Goal: Task Accomplishment & Management: Use online tool/utility

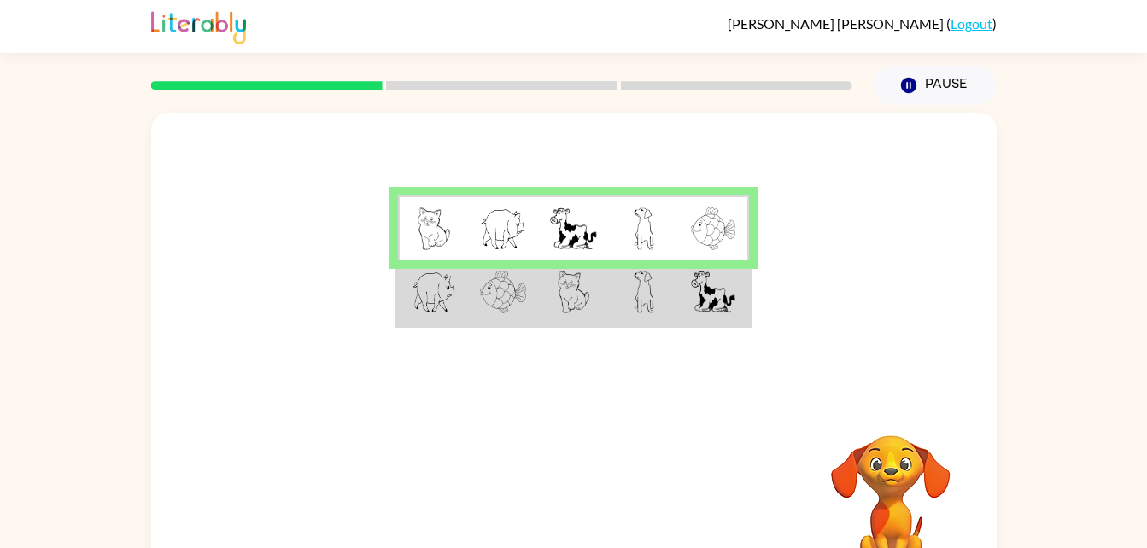
click at [572, 306] on img at bounding box center [573, 292] width 32 height 43
click at [568, 300] on img at bounding box center [573, 292] width 32 height 43
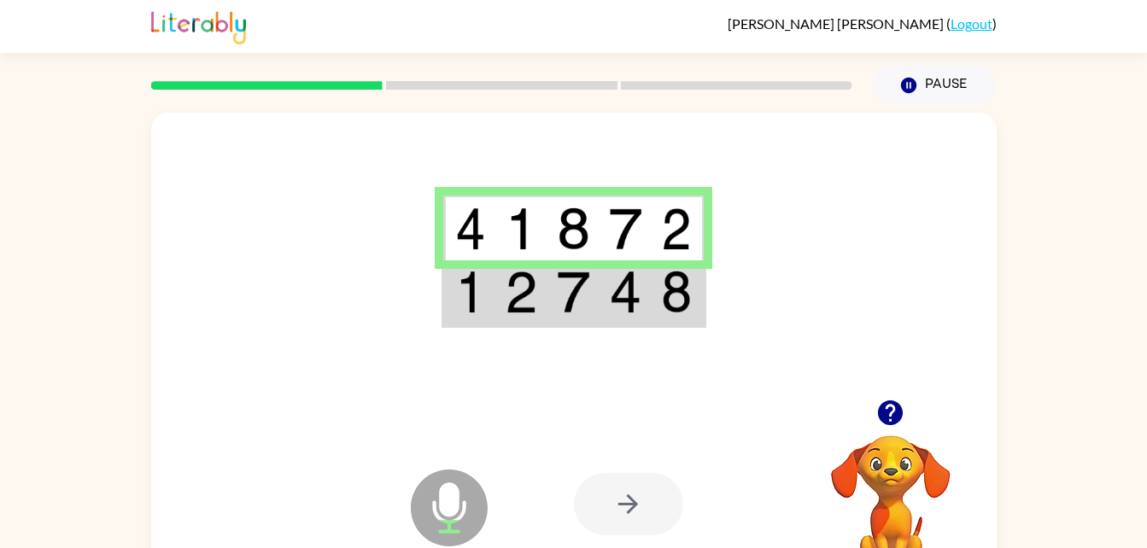
click at [564, 308] on img at bounding box center [573, 292] width 32 height 43
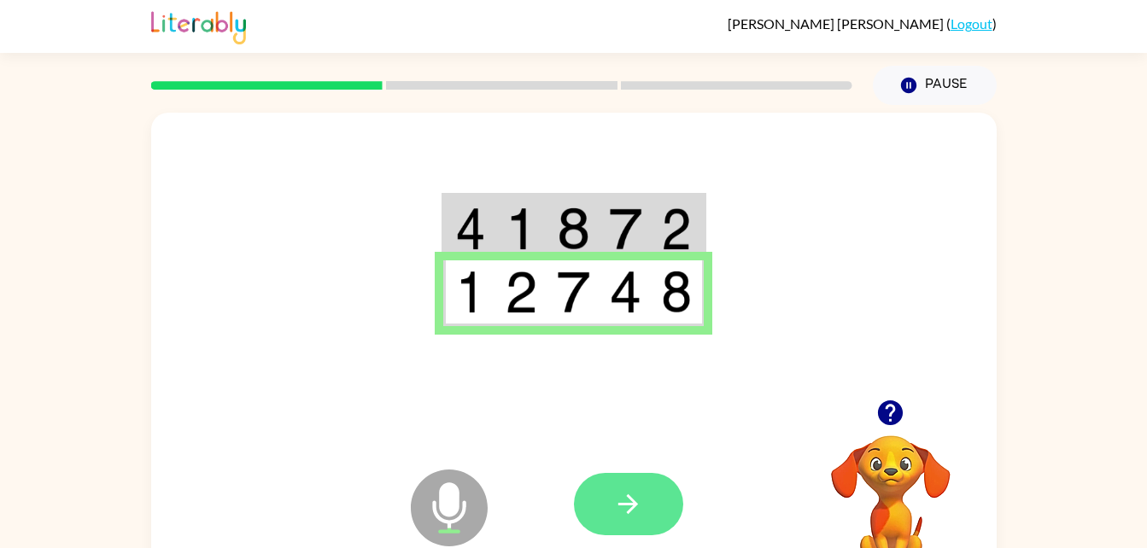
click at [629, 511] on icon "button" at bounding box center [628, 504] width 20 height 20
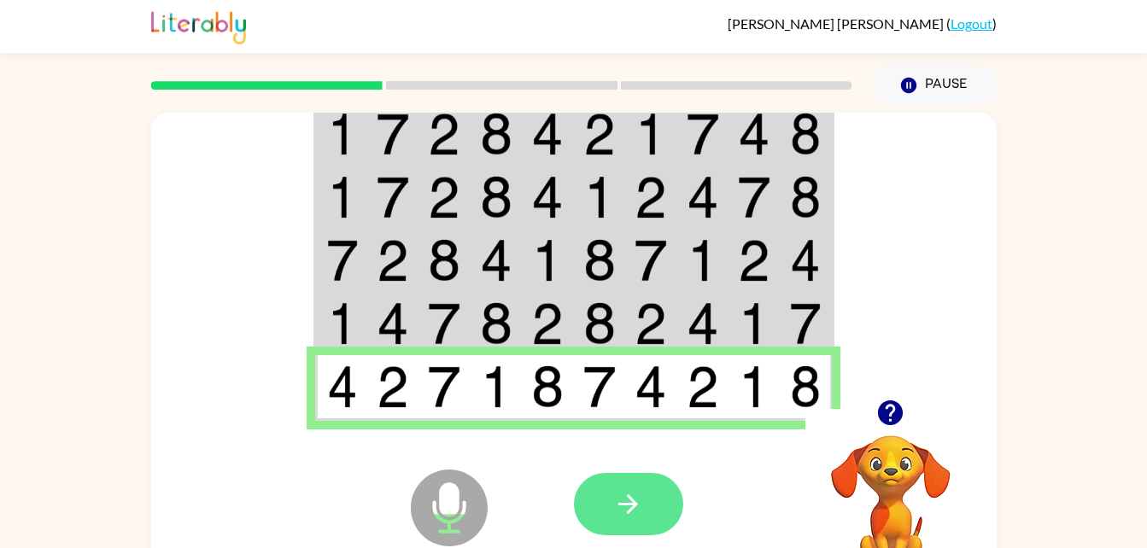
click at [635, 511] on icon "button" at bounding box center [628, 504] width 30 height 30
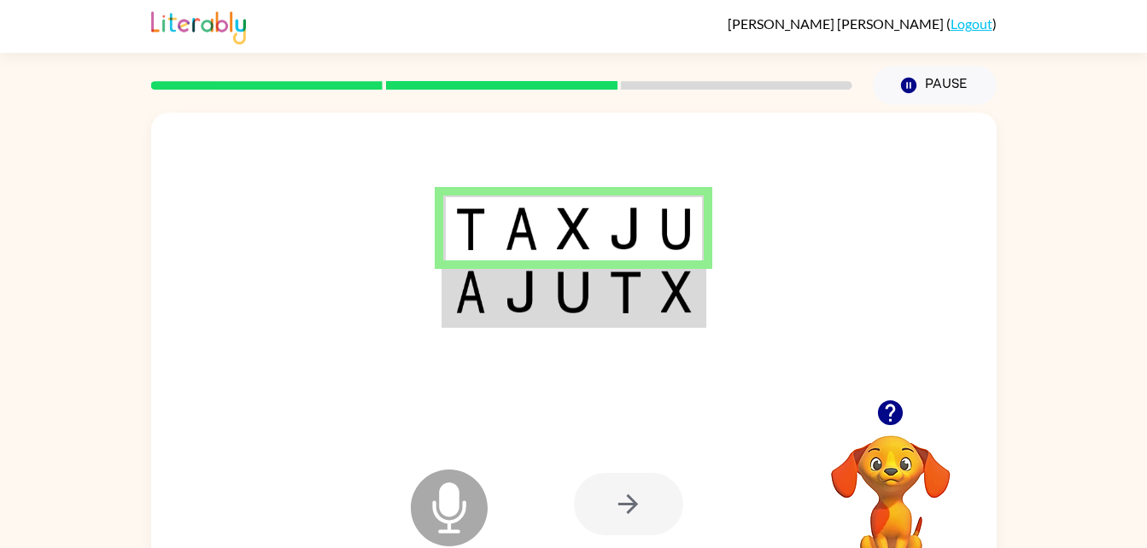
click at [530, 315] on td at bounding box center [521, 293] width 52 height 66
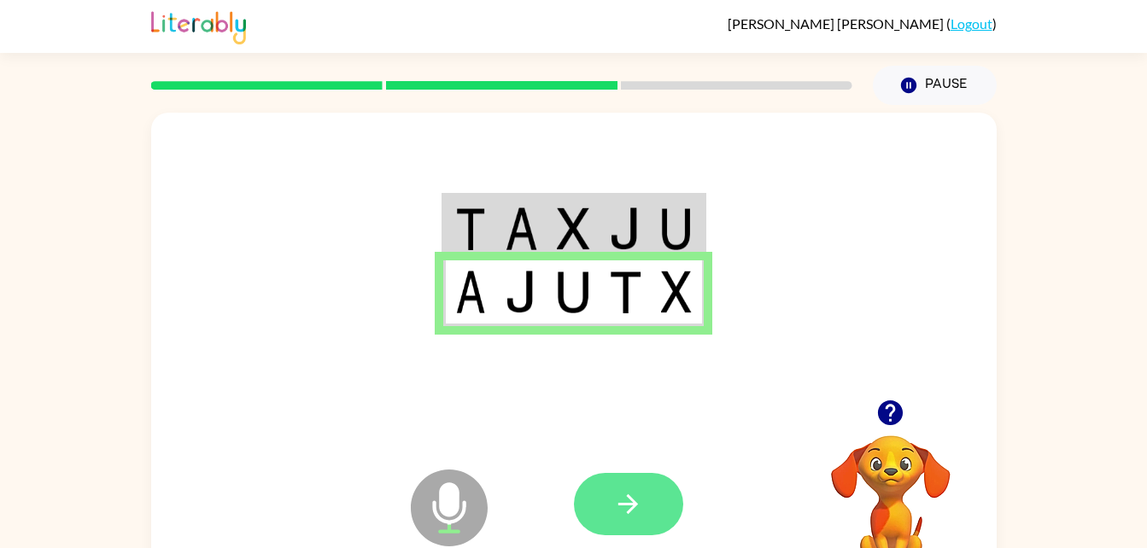
click at [637, 494] on icon "button" at bounding box center [628, 504] width 30 height 30
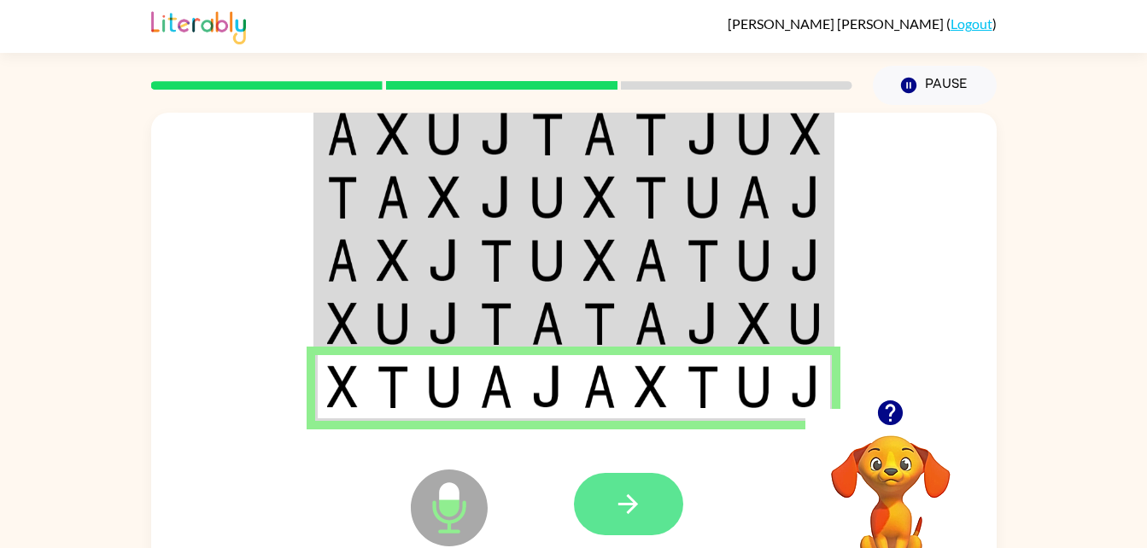
click at [634, 524] on button "button" at bounding box center [628, 504] width 109 height 62
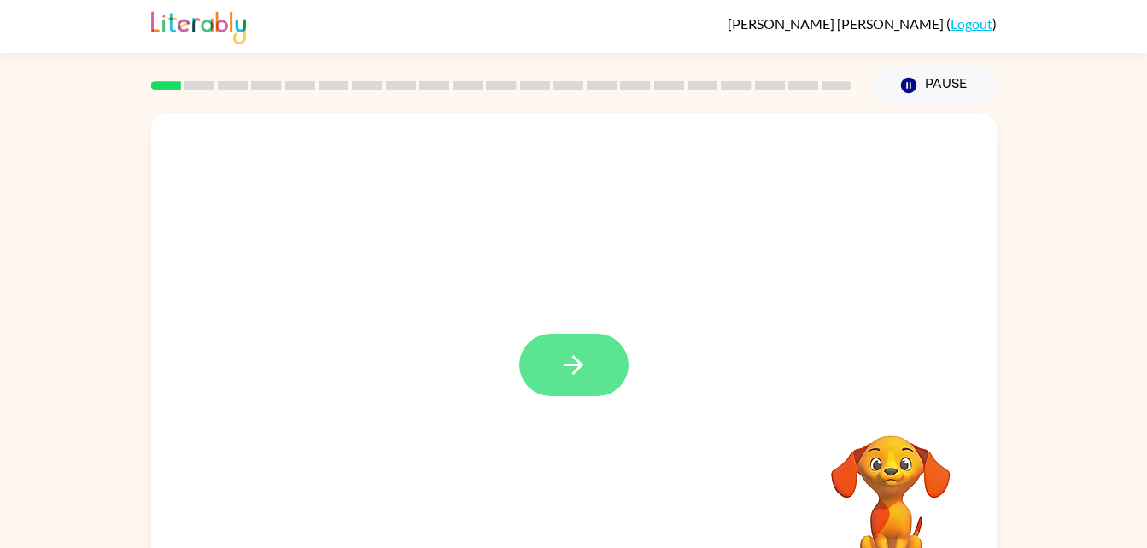
click at [578, 391] on button "button" at bounding box center [573, 365] width 109 height 62
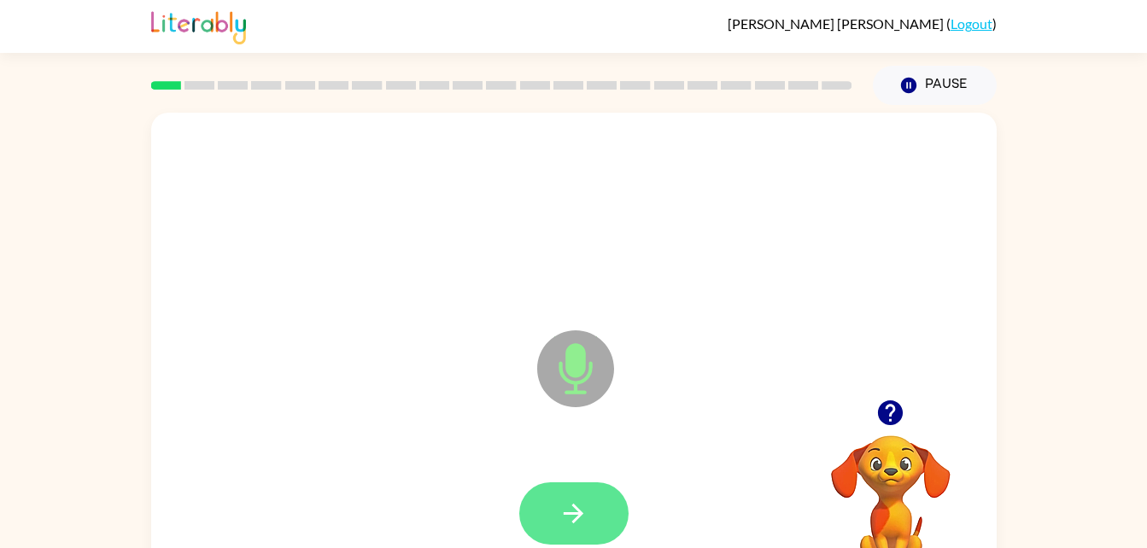
click at [576, 511] on icon "button" at bounding box center [573, 514] width 30 height 30
click at [563, 497] on button "button" at bounding box center [573, 513] width 109 height 62
click at [579, 516] on icon "button" at bounding box center [573, 514] width 20 height 20
click at [584, 502] on icon "button" at bounding box center [573, 514] width 30 height 30
click at [581, 513] on icon "button" at bounding box center [573, 514] width 20 height 20
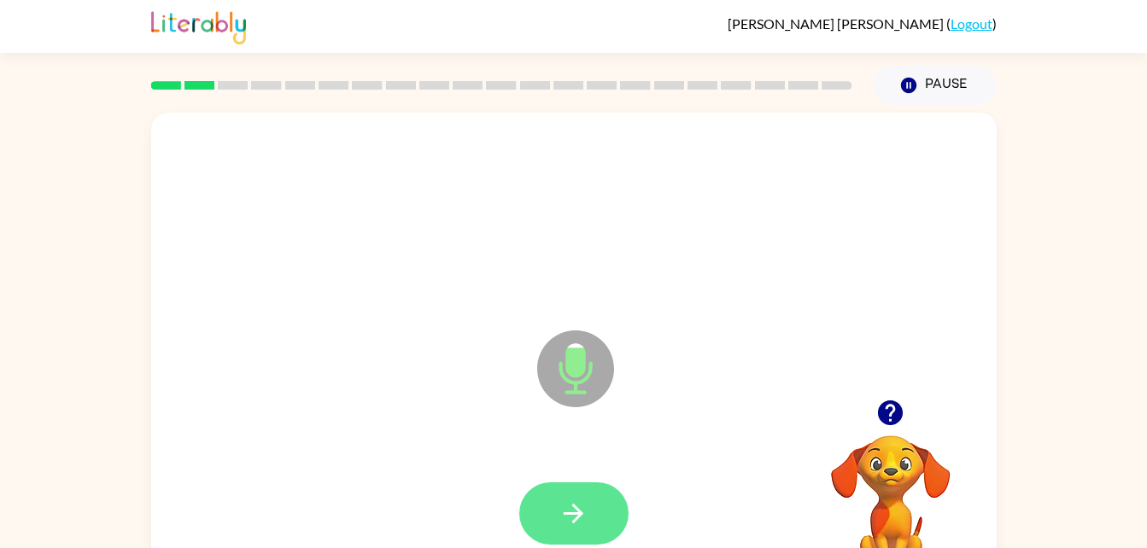
click at [579, 512] on icon "button" at bounding box center [573, 514] width 20 height 20
click at [600, 505] on button "button" at bounding box center [573, 513] width 109 height 62
click at [563, 530] on button "button" at bounding box center [573, 513] width 109 height 62
click at [576, 512] on icon "button" at bounding box center [573, 514] width 20 height 20
click at [573, 508] on icon "button" at bounding box center [573, 514] width 30 height 30
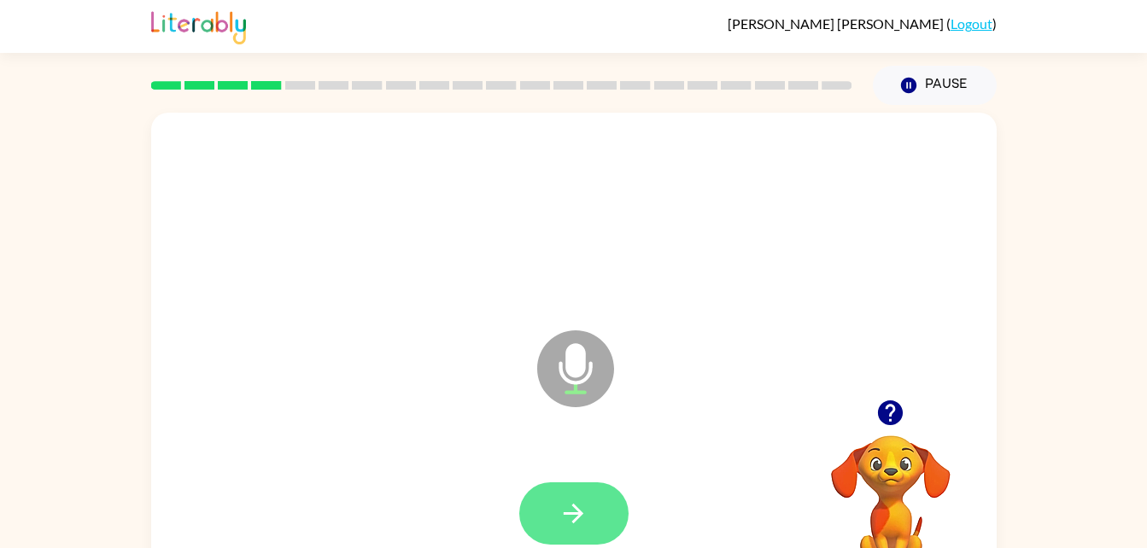
click at [604, 491] on button "button" at bounding box center [573, 513] width 109 height 62
click at [557, 485] on button "button" at bounding box center [573, 513] width 109 height 62
click at [578, 506] on icon "button" at bounding box center [573, 514] width 30 height 30
click at [567, 534] on button "button" at bounding box center [573, 513] width 109 height 62
click at [583, 511] on icon "button" at bounding box center [573, 514] width 30 height 30
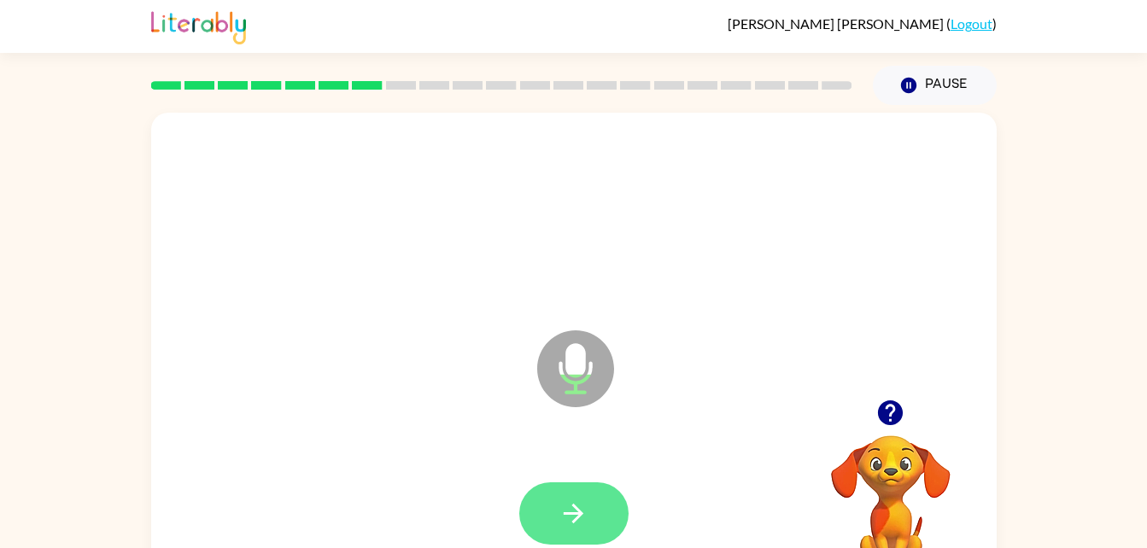
click at [579, 510] on icon "button" at bounding box center [573, 514] width 20 height 20
click at [577, 513] on icon "button" at bounding box center [573, 514] width 20 height 20
click at [568, 518] on icon "button" at bounding box center [573, 514] width 30 height 30
click at [582, 516] on icon "button" at bounding box center [573, 514] width 30 height 30
click at [588, 512] on button "button" at bounding box center [573, 513] width 109 height 62
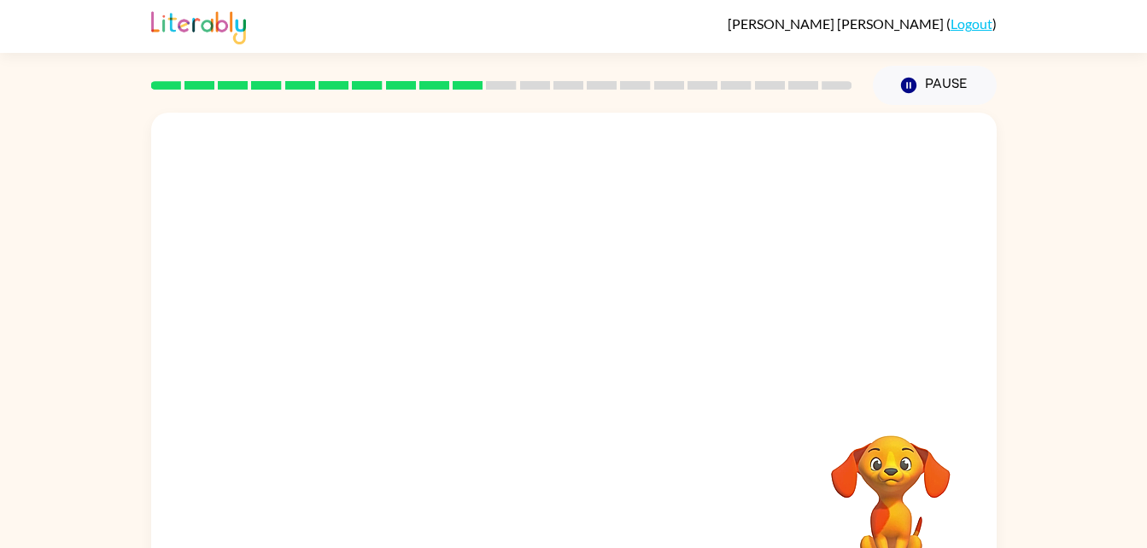
click at [878, 480] on video "Your browser must support playing .mp4 files to use Literably. Please try using…" at bounding box center [890, 494] width 171 height 171
click at [949, 92] on button "Pause Pause" at bounding box center [934, 85] width 124 height 39
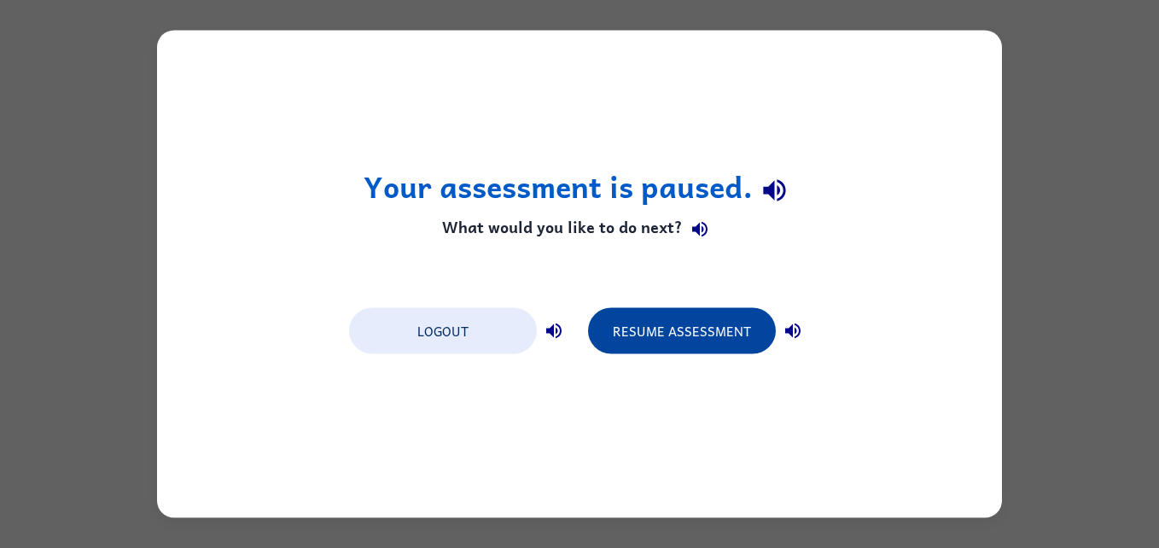
click at [654, 332] on button "Resume Assessment" at bounding box center [682, 331] width 188 height 46
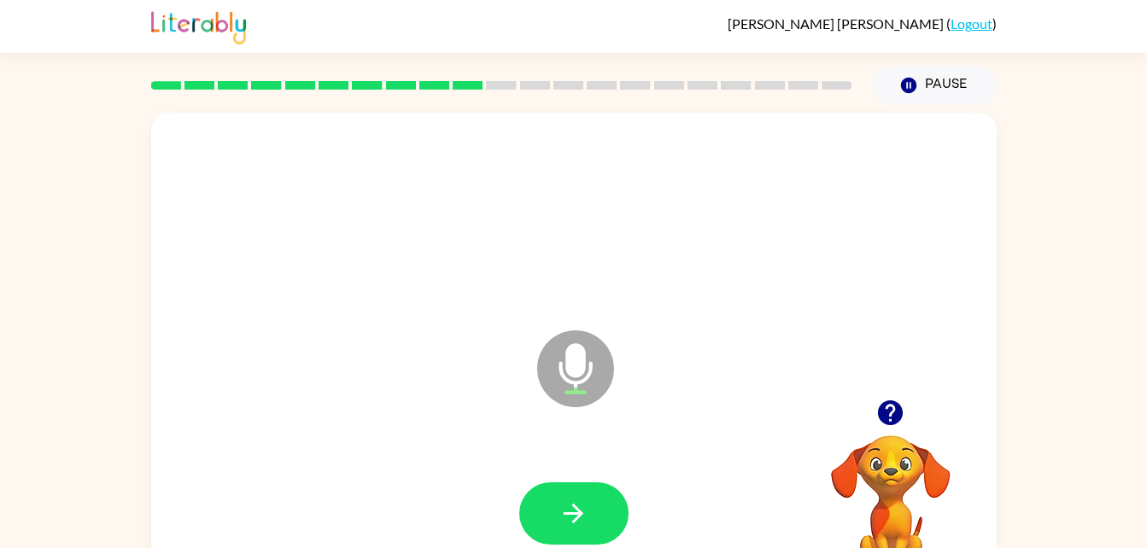
click at [882, 394] on button "button" at bounding box center [890, 413] width 44 height 44
click at [877, 392] on div at bounding box center [890, 413] width 171 height 44
click at [877, 406] on icon "button" at bounding box center [890, 413] width 30 height 30
click at [576, 510] on icon "button" at bounding box center [573, 514] width 20 height 20
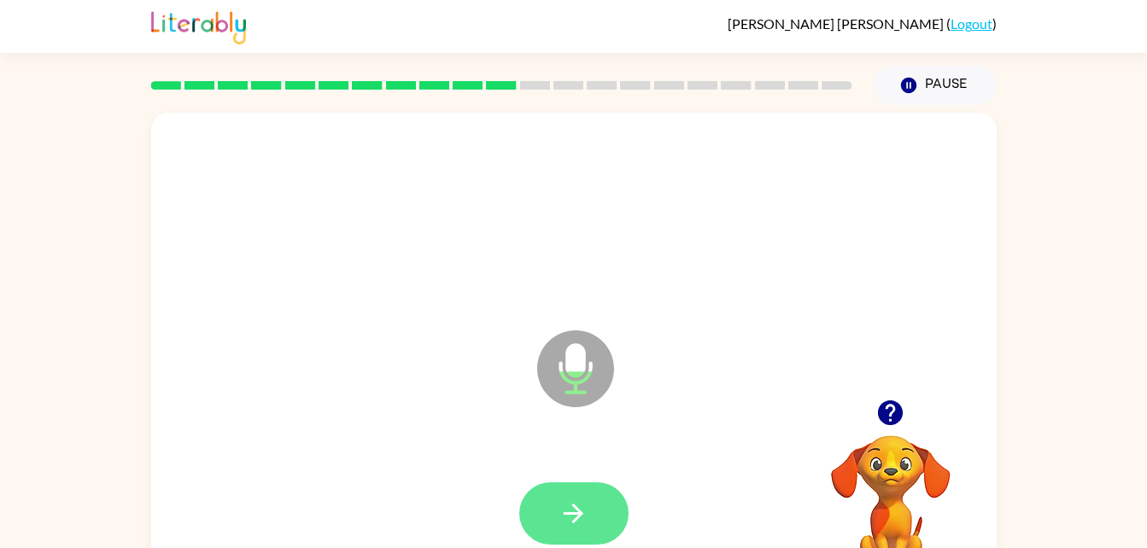
click at [586, 510] on icon "button" at bounding box center [573, 514] width 30 height 30
click at [609, 501] on button "button" at bounding box center [573, 513] width 109 height 62
click at [578, 511] on icon "button" at bounding box center [573, 514] width 20 height 20
click at [566, 492] on button "button" at bounding box center [573, 513] width 109 height 62
click at [593, 535] on button "button" at bounding box center [573, 513] width 109 height 62
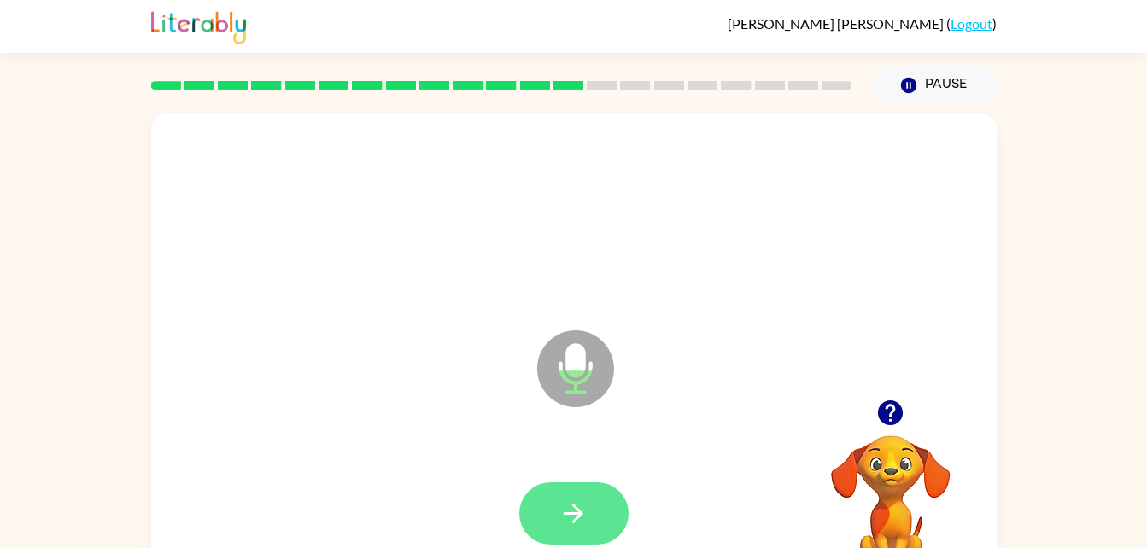
click at [575, 511] on icon "button" at bounding box center [573, 514] width 30 height 30
click at [598, 512] on button "button" at bounding box center [573, 513] width 109 height 62
click at [585, 510] on icon "button" at bounding box center [573, 514] width 30 height 30
click at [580, 503] on icon "button" at bounding box center [573, 514] width 30 height 30
click at [562, 532] on button "button" at bounding box center [573, 513] width 109 height 62
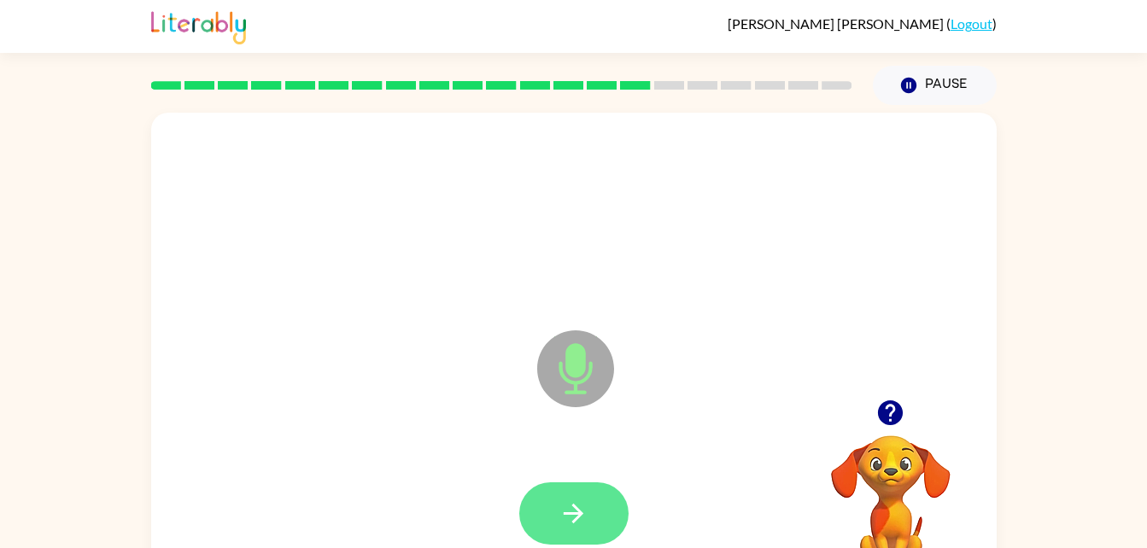
click at [572, 502] on icon "button" at bounding box center [573, 514] width 30 height 30
click at [562, 510] on icon "button" at bounding box center [573, 514] width 30 height 30
click at [584, 512] on icon "button" at bounding box center [573, 514] width 30 height 30
click at [575, 521] on icon "button" at bounding box center [573, 514] width 20 height 20
click at [571, 509] on icon "button" at bounding box center [573, 514] width 30 height 30
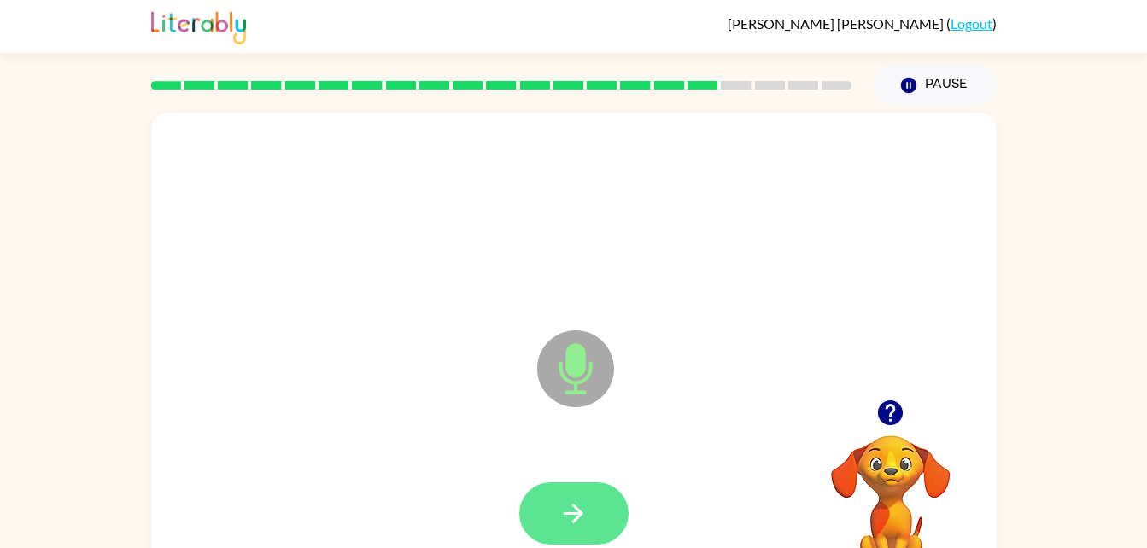
click at [573, 516] on icon "button" at bounding box center [573, 514] width 30 height 30
click at [587, 507] on icon "button" at bounding box center [573, 514] width 30 height 30
click at [575, 508] on icon "button" at bounding box center [573, 514] width 20 height 20
click at [587, 505] on icon "button" at bounding box center [573, 514] width 30 height 30
click at [575, 506] on icon "button" at bounding box center [573, 514] width 20 height 20
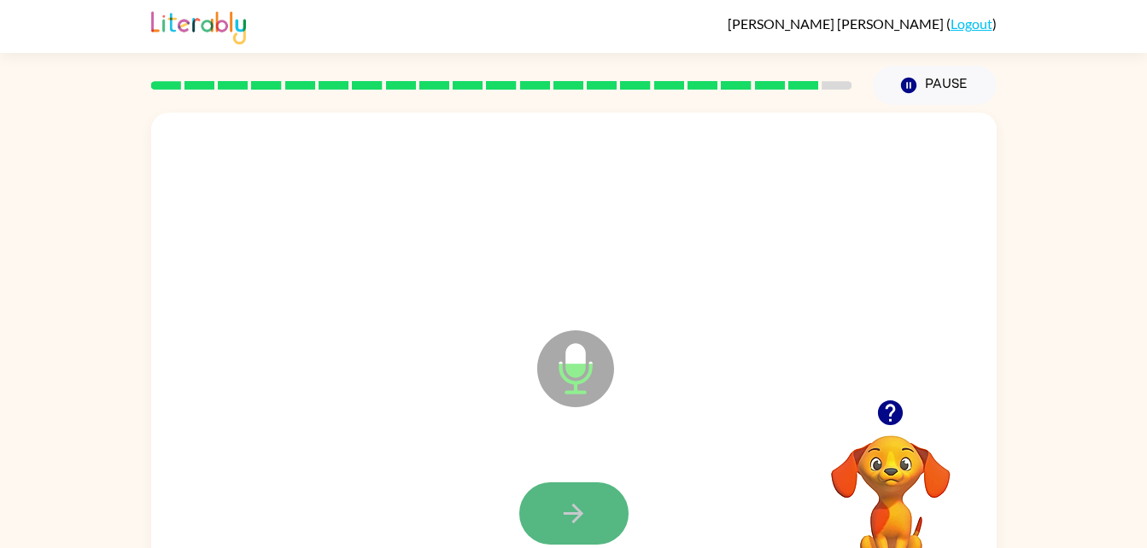
click at [570, 514] on icon "button" at bounding box center [573, 514] width 20 height 20
click at [591, 503] on button "button" at bounding box center [573, 513] width 109 height 62
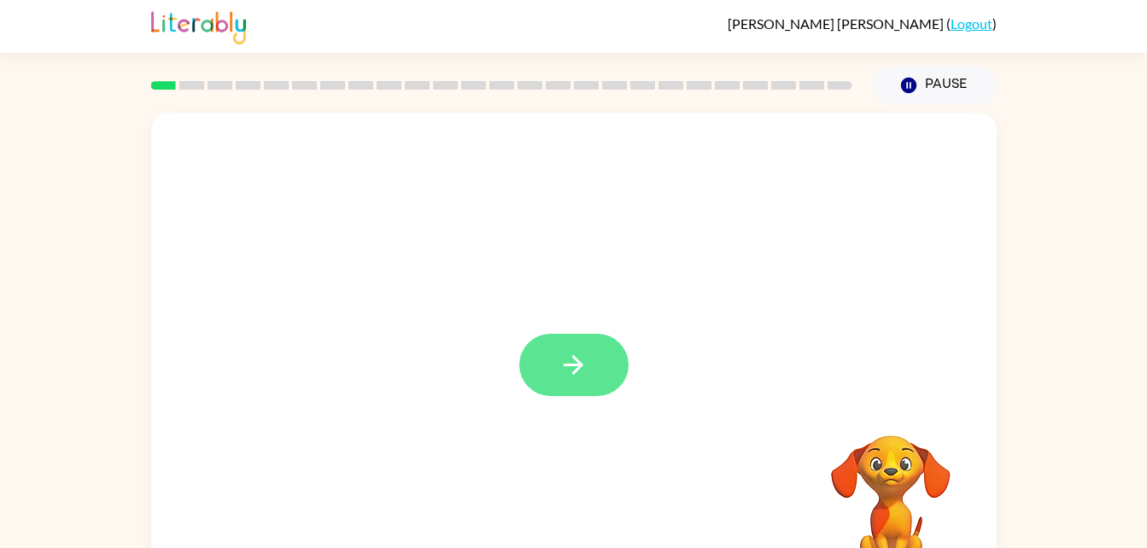
click at [586, 365] on icon "button" at bounding box center [573, 365] width 30 height 30
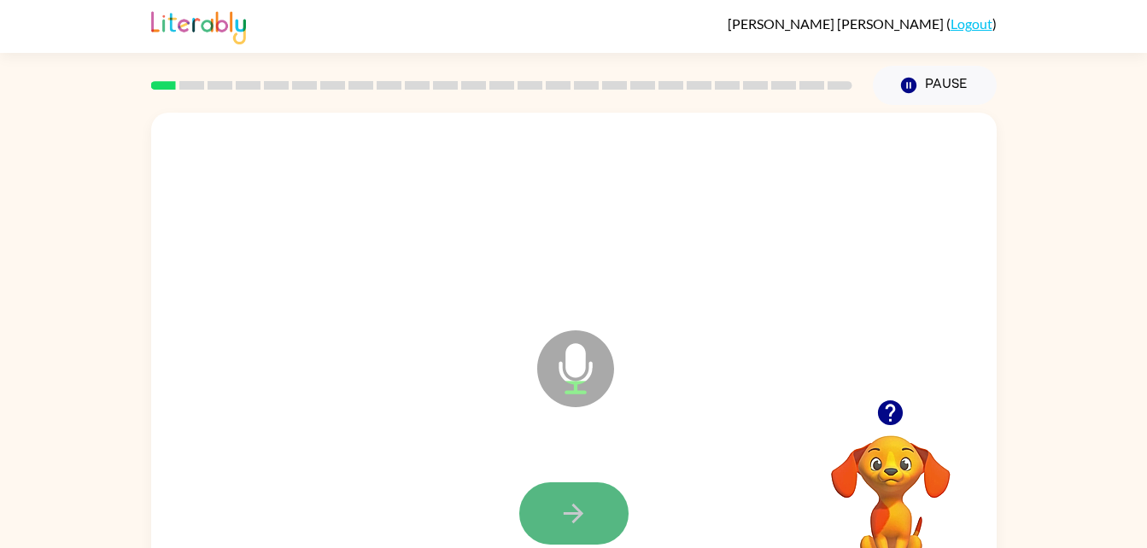
click at [564, 493] on button "button" at bounding box center [573, 513] width 109 height 62
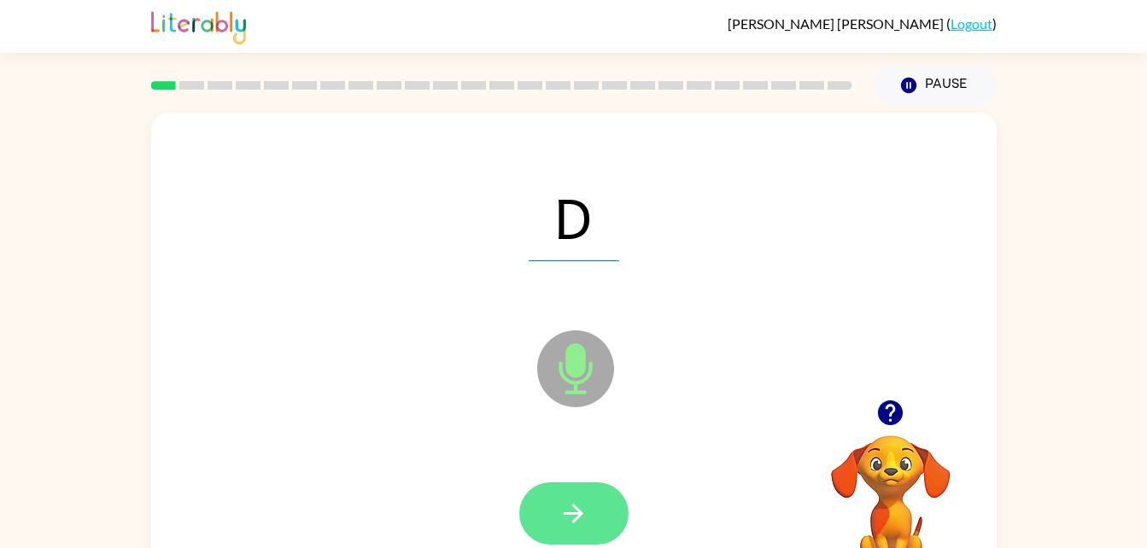
click at [582, 517] on icon "button" at bounding box center [573, 514] width 30 height 30
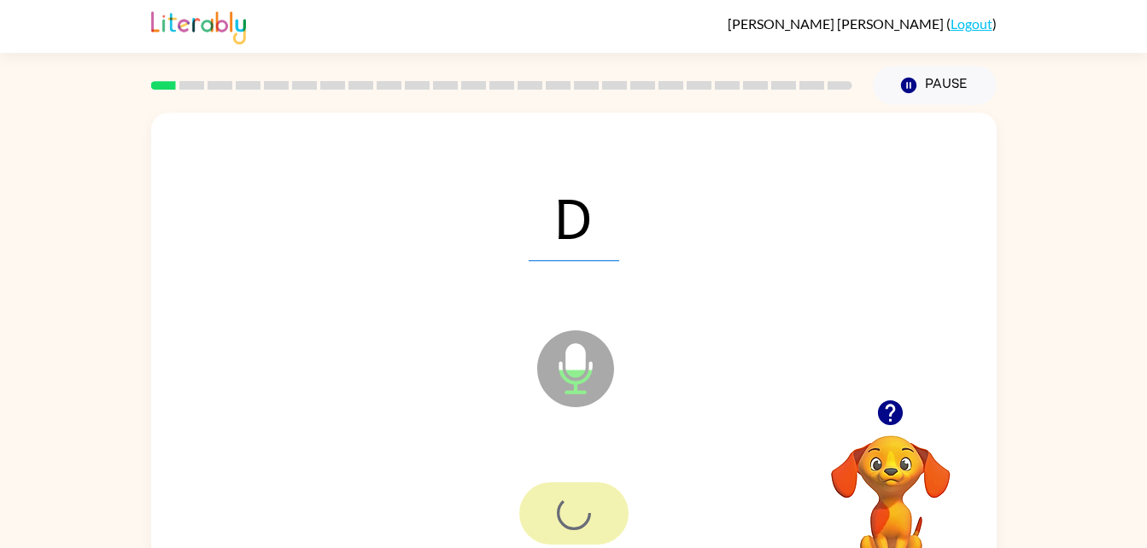
click at [575, 522] on div at bounding box center [573, 513] width 109 height 62
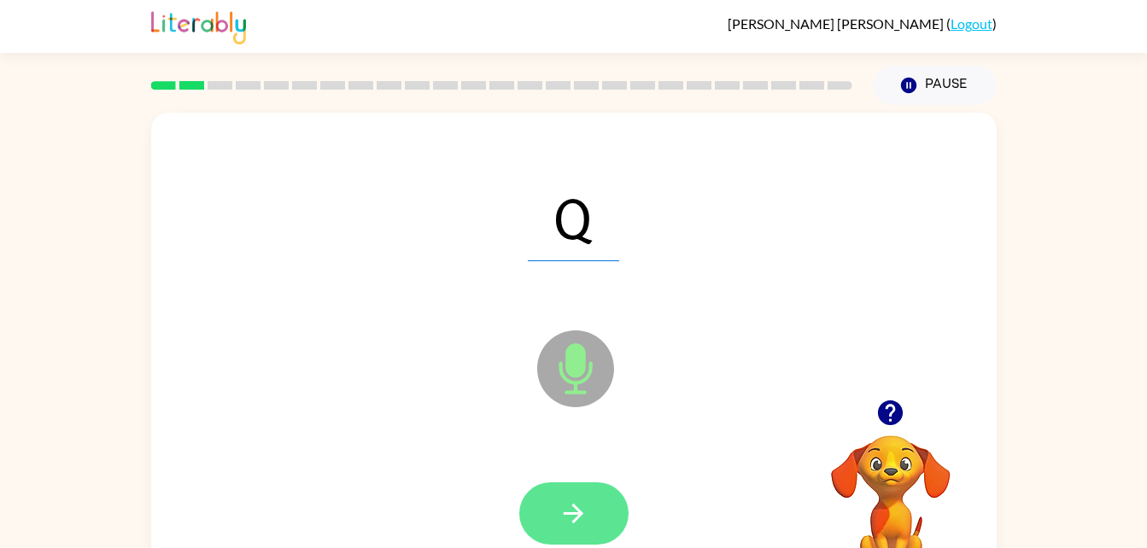
click at [587, 496] on button "button" at bounding box center [573, 513] width 109 height 62
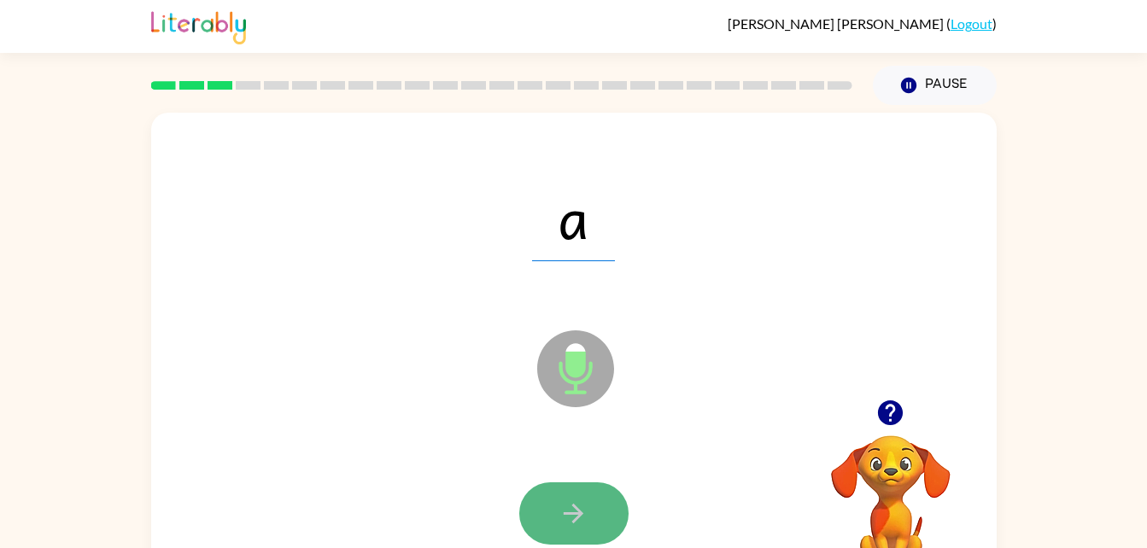
click at [580, 510] on icon "button" at bounding box center [573, 514] width 30 height 30
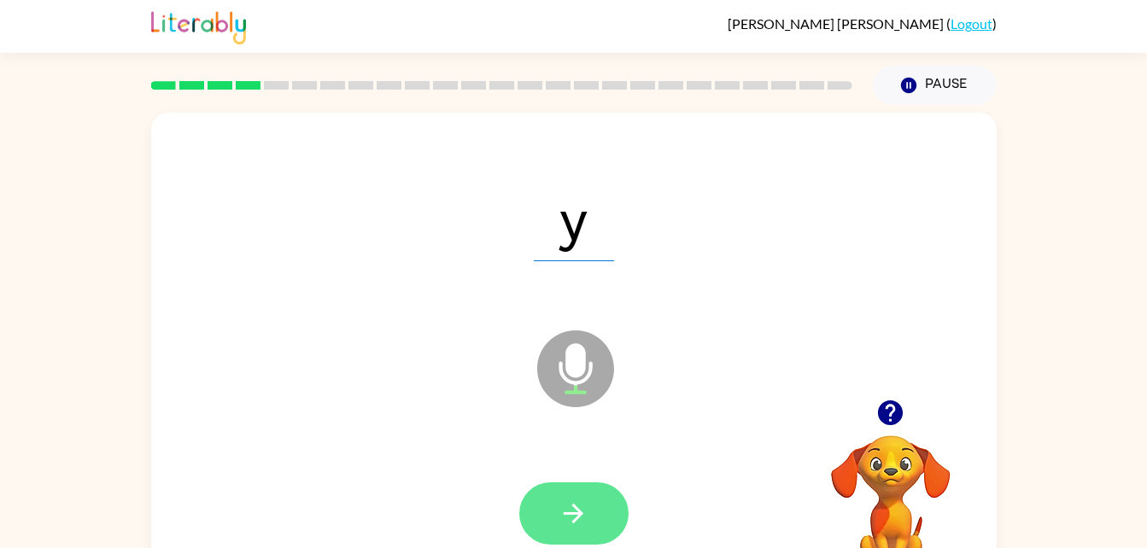
click at [580, 514] on icon "button" at bounding box center [573, 514] width 20 height 20
click at [585, 514] on icon "button" at bounding box center [573, 514] width 30 height 30
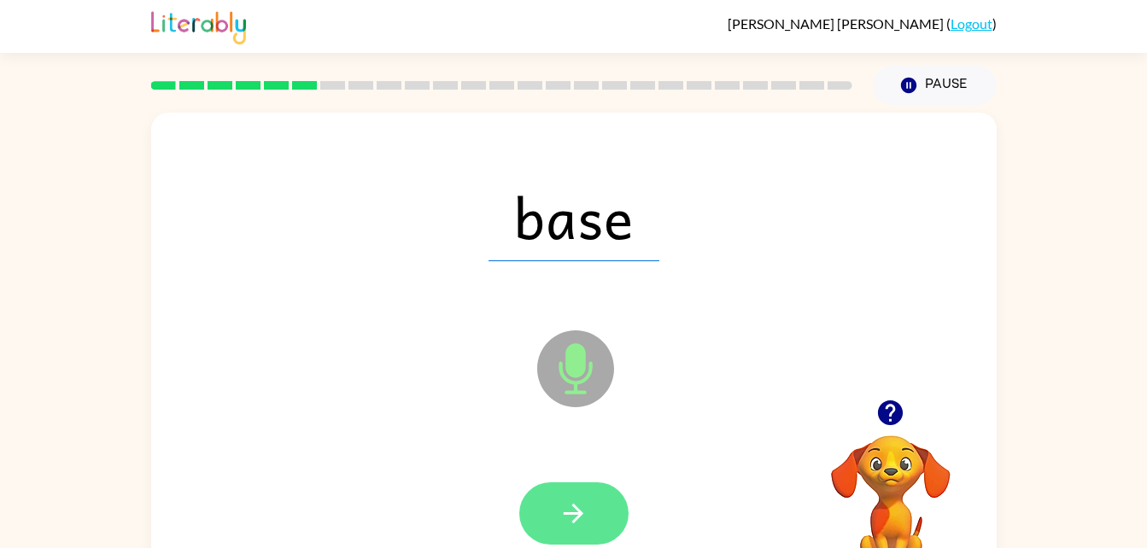
click at [579, 515] on icon "button" at bounding box center [573, 514] width 20 height 20
click at [568, 516] on icon "button" at bounding box center [573, 514] width 30 height 30
click at [577, 515] on icon "button" at bounding box center [573, 514] width 30 height 30
click at [574, 505] on icon "button" at bounding box center [573, 514] width 20 height 20
click at [586, 511] on icon "button" at bounding box center [573, 514] width 30 height 30
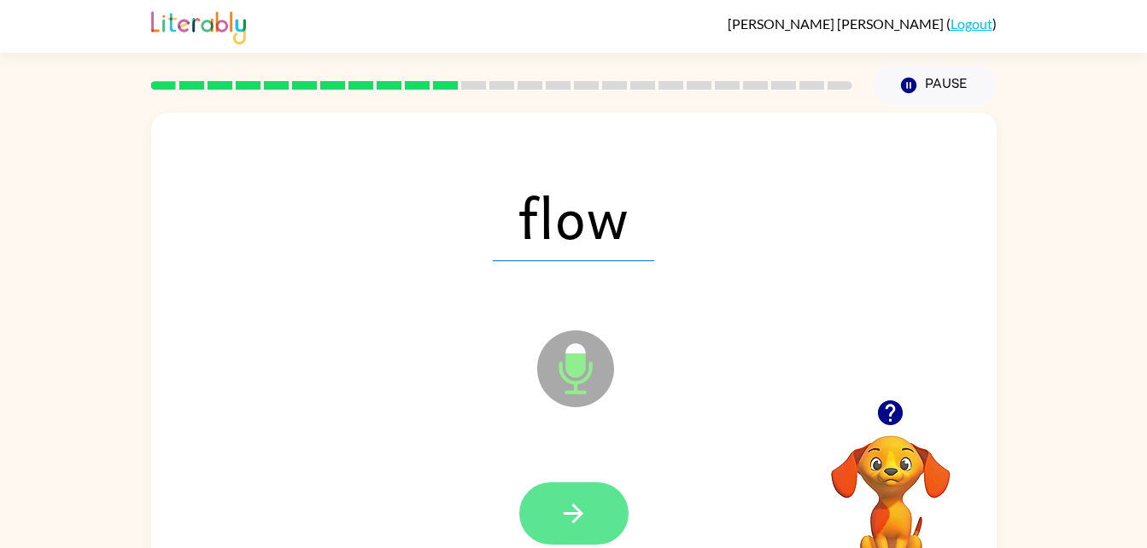
click at [583, 489] on button "button" at bounding box center [573, 513] width 109 height 62
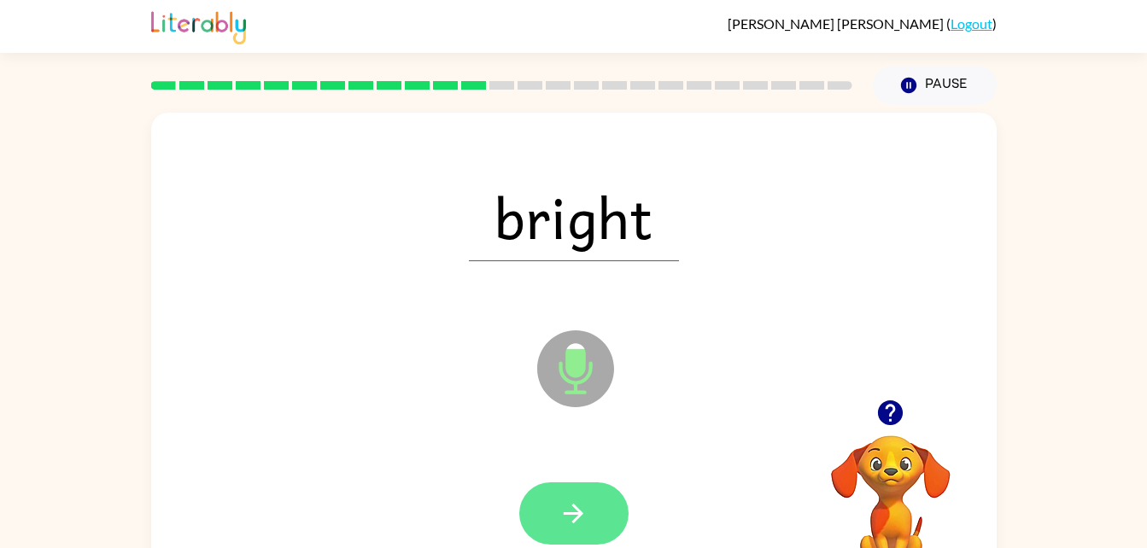
click at [558, 502] on icon "button" at bounding box center [573, 514] width 30 height 30
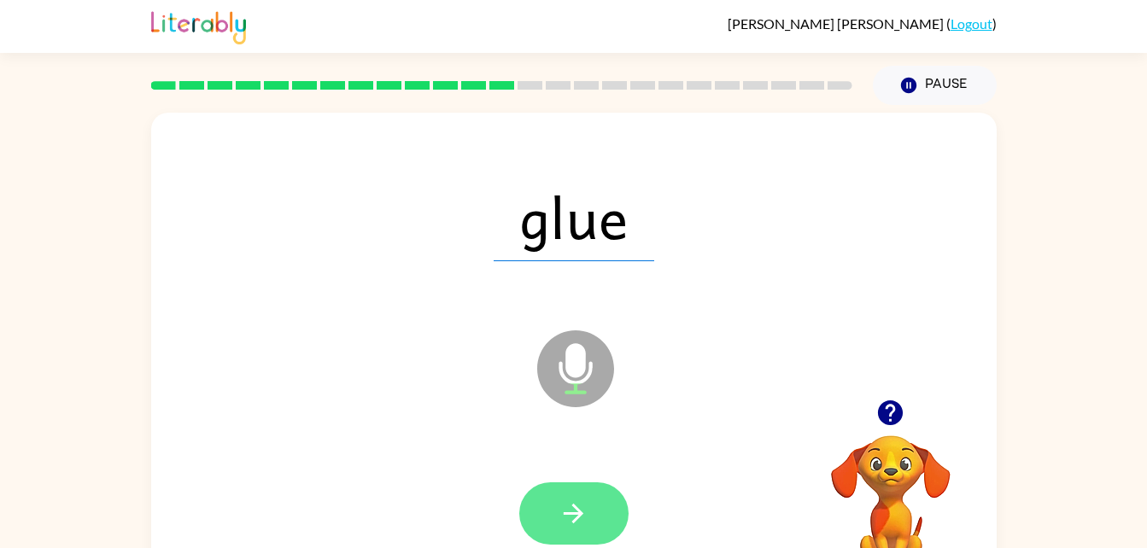
click at [589, 506] on button "button" at bounding box center [573, 513] width 109 height 62
click at [592, 512] on button "button" at bounding box center [573, 513] width 109 height 62
click at [591, 518] on button "button" at bounding box center [573, 513] width 109 height 62
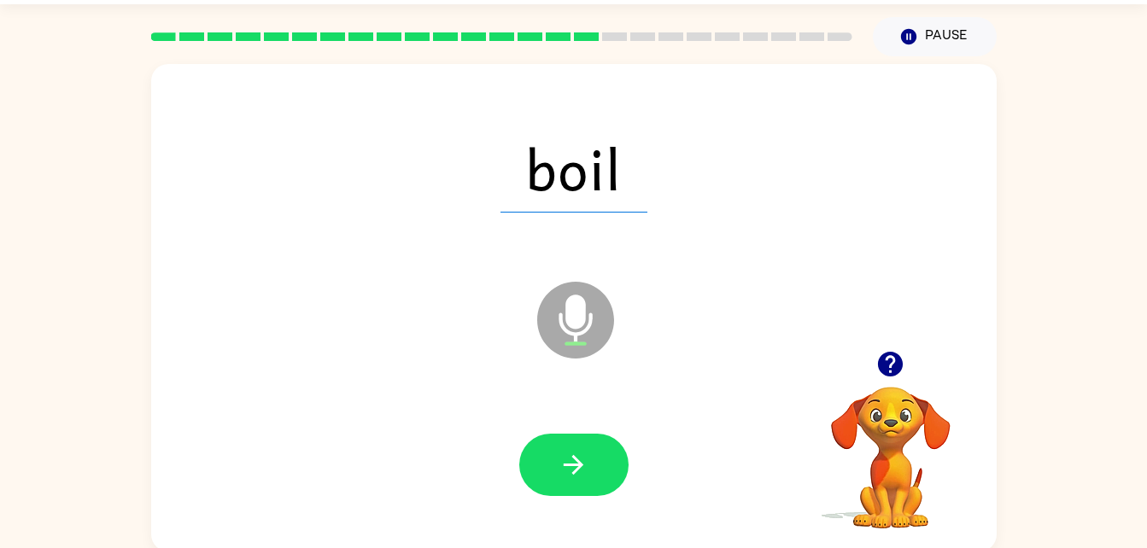
scroll to position [52, 0]
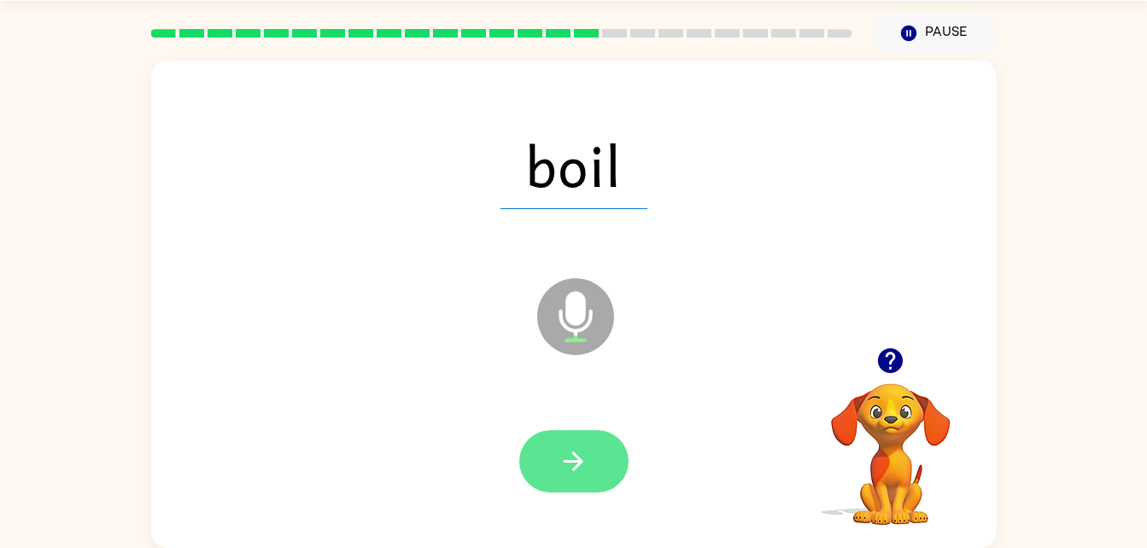
click at [581, 476] on icon "button" at bounding box center [573, 461] width 30 height 30
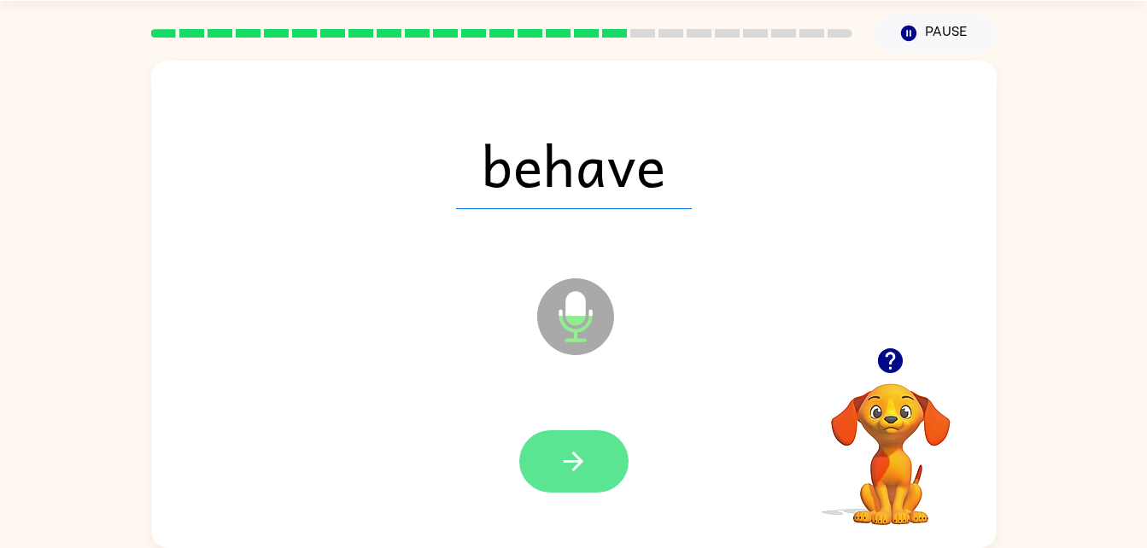
click at [570, 467] on icon "button" at bounding box center [573, 461] width 30 height 30
click at [568, 475] on icon "button" at bounding box center [573, 461] width 30 height 30
click at [580, 471] on icon "button" at bounding box center [573, 461] width 30 height 30
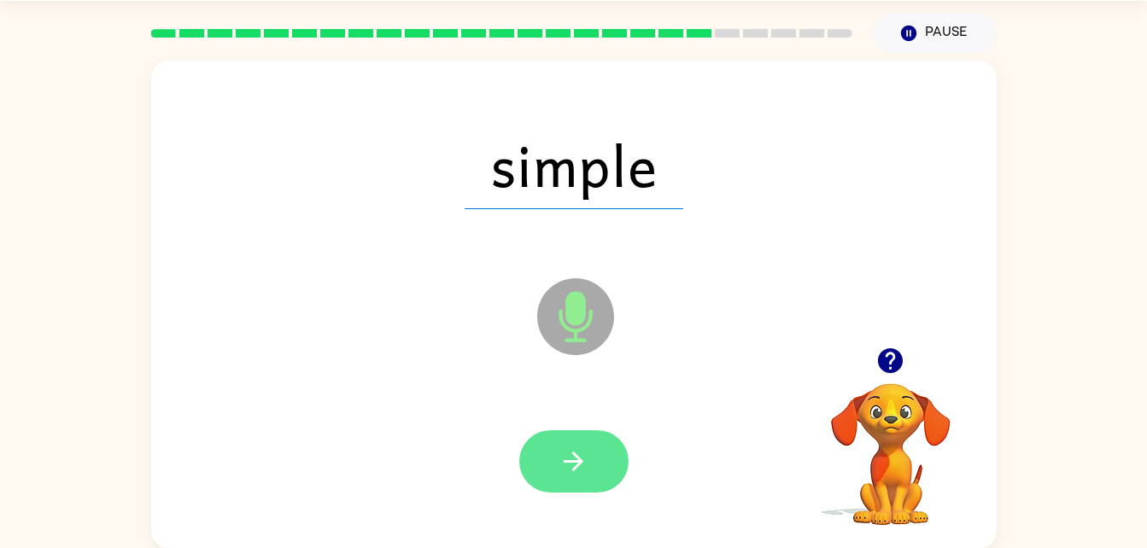
click at [574, 441] on button "button" at bounding box center [573, 461] width 109 height 62
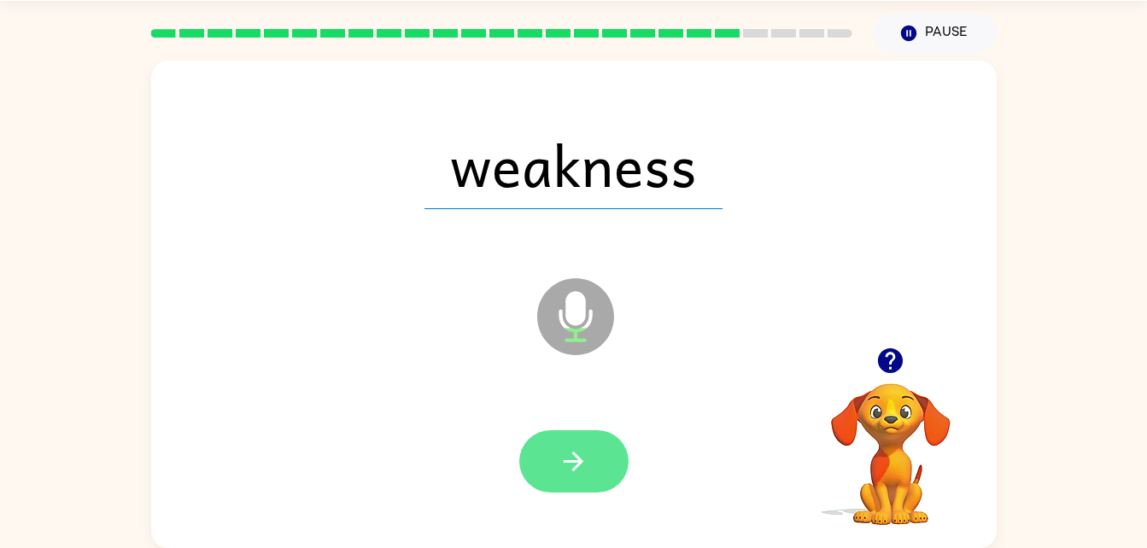
click at [587, 461] on icon "button" at bounding box center [573, 461] width 30 height 30
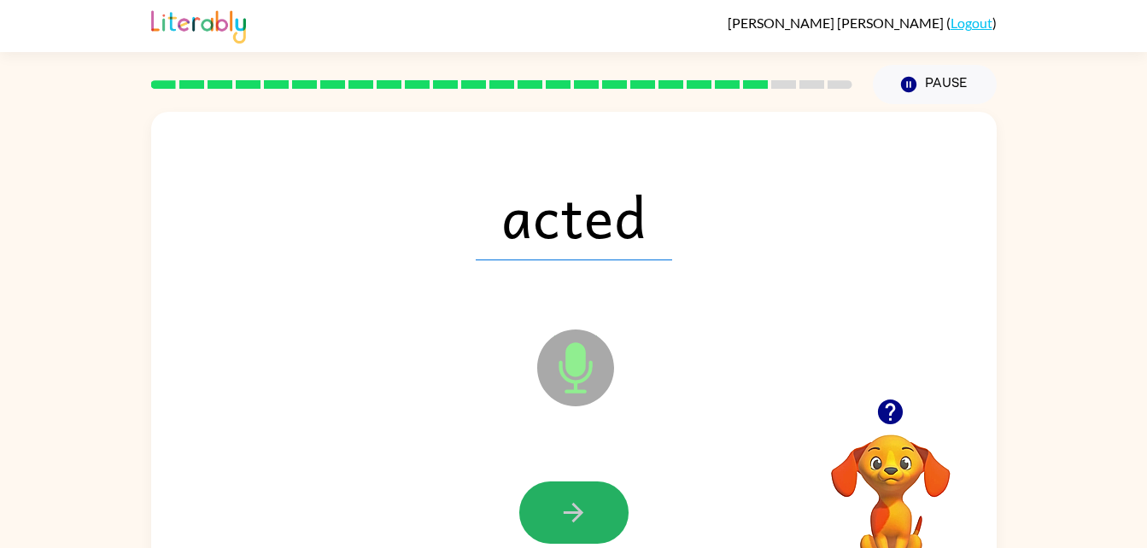
scroll to position [0, 0]
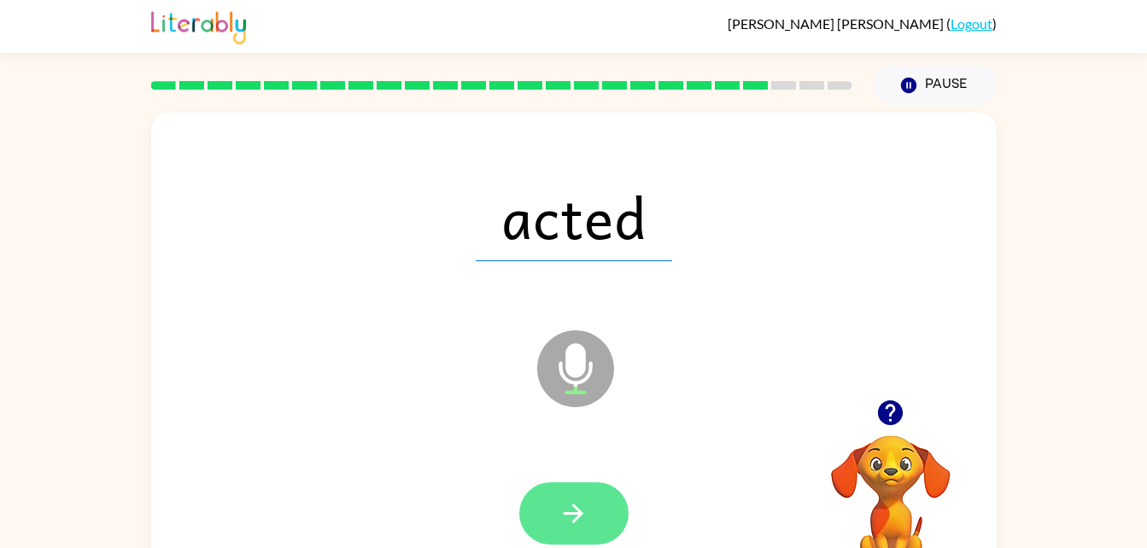
click at [586, 499] on icon "button" at bounding box center [573, 514] width 30 height 30
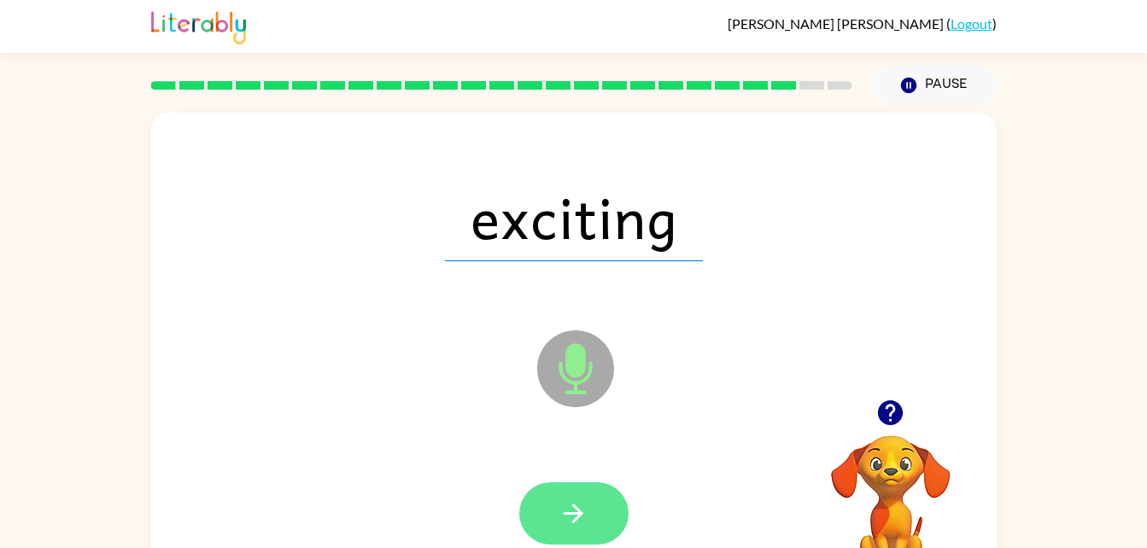
click at [586, 505] on icon "button" at bounding box center [573, 514] width 30 height 30
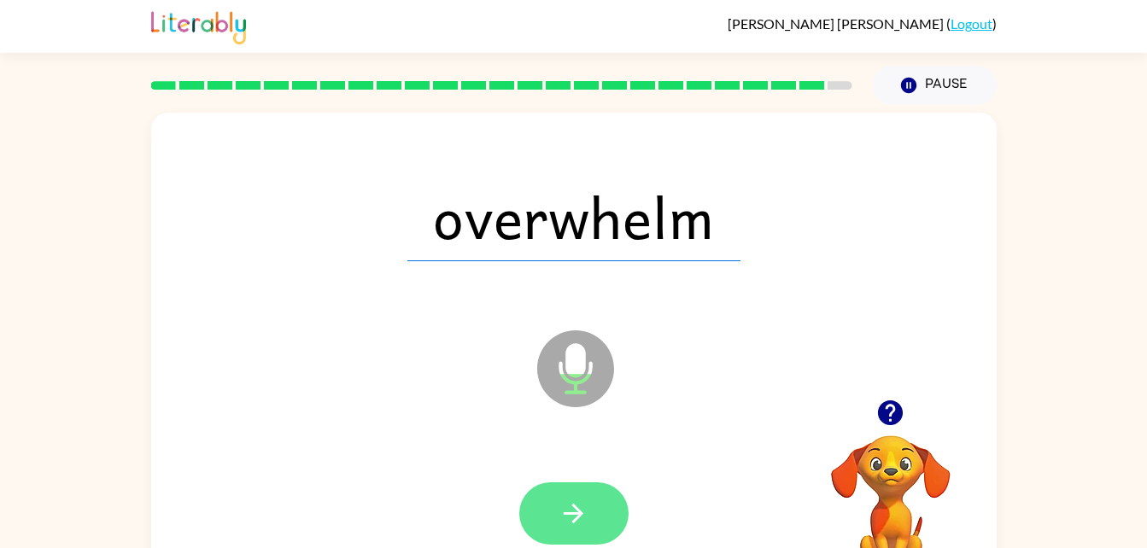
click at [604, 527] on button "button" at bounding box center [573, 513] width 109 height 62
